Goal: Download file/media

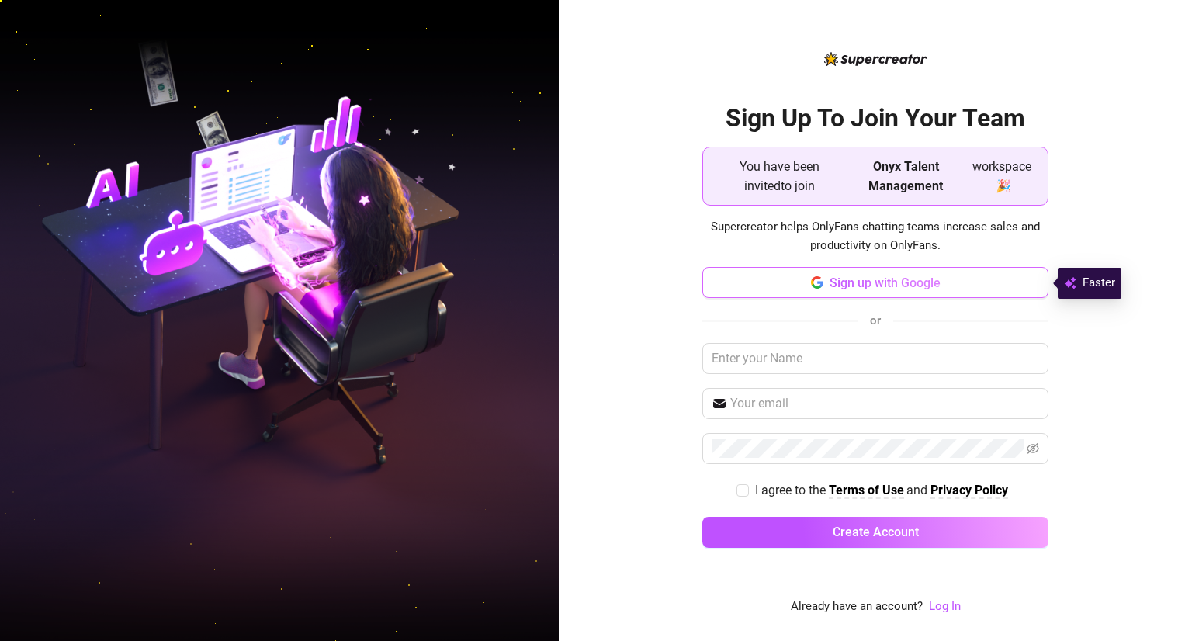
click at [848, 280] on span "Sign up with Google" at bounding box center [885, 283] width 111 height 15
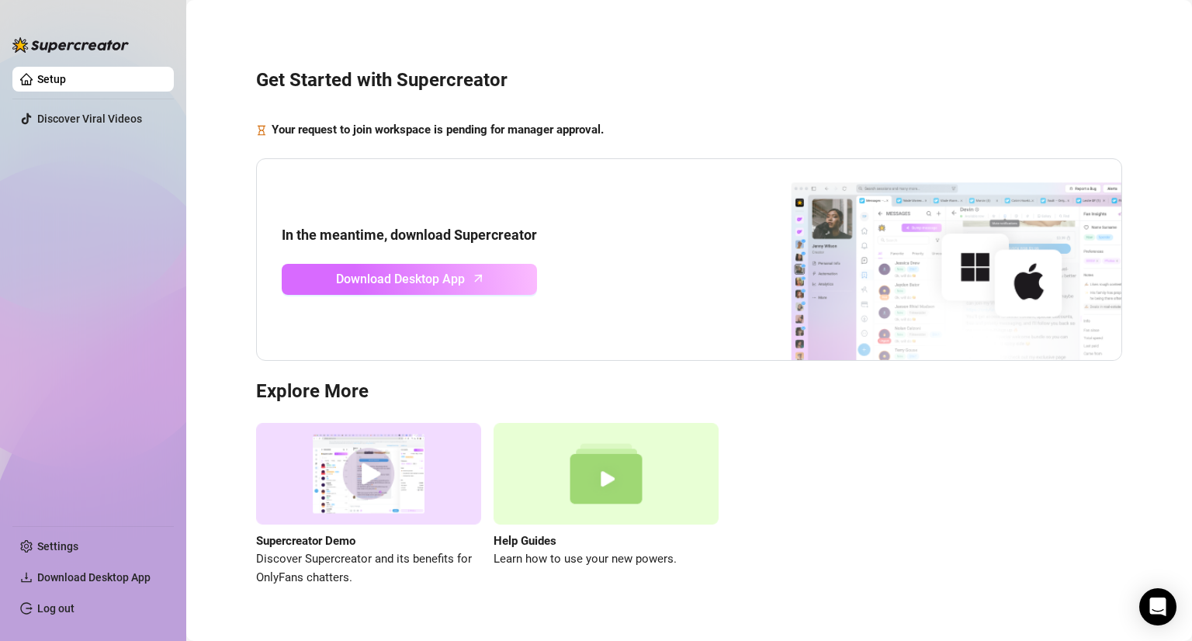
click at [382, 280] on span "Download Desktop App" at bounding box center [400, 278] width 129 height 19
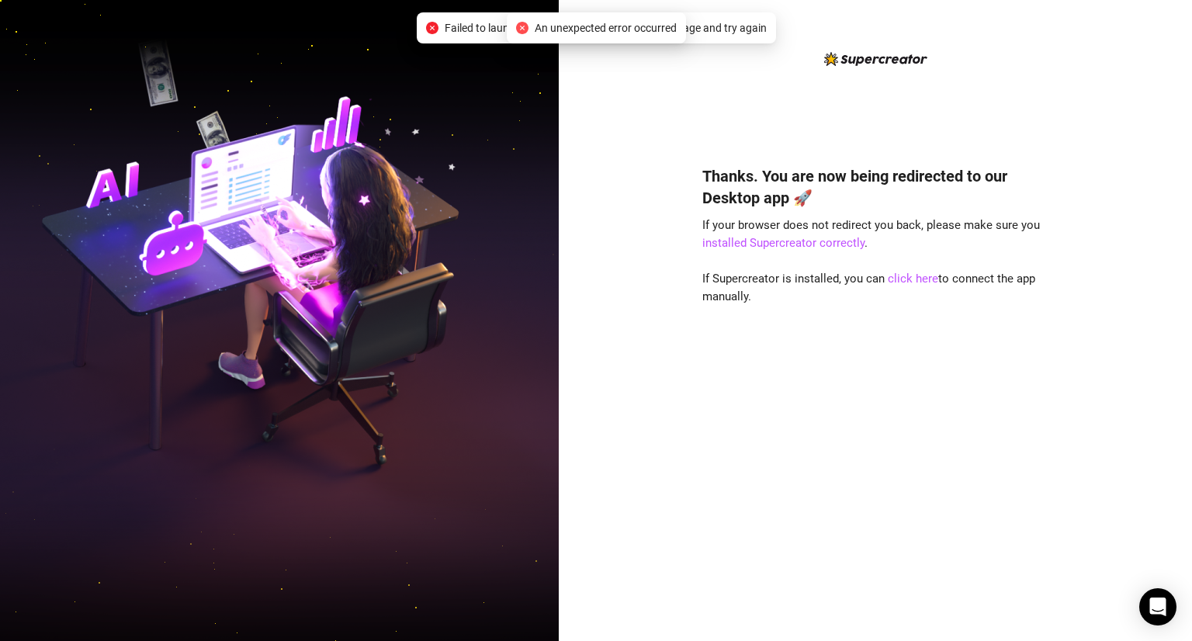
click at [466, 33] on span "Failed to launch desktop app. Please refresh the page and try again" at bounding box center [606, 27] width 322 height 17
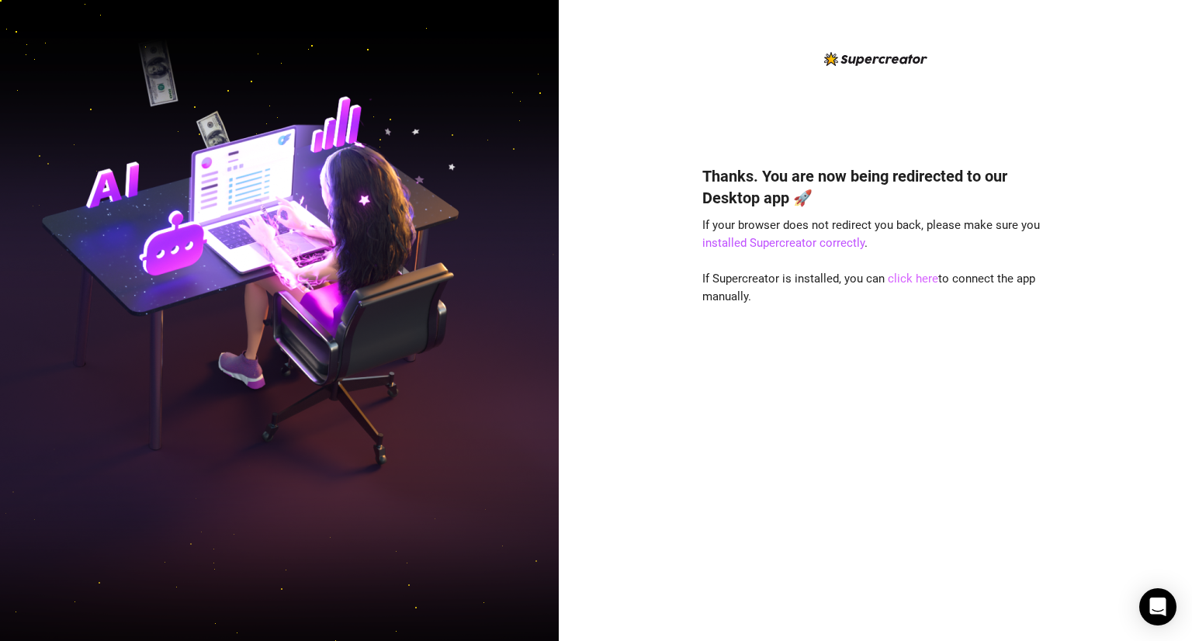
click at [897, 283] on link "click here" at bounding box center [913, 279] width 50 height 14
